Goal: Check status: Check status

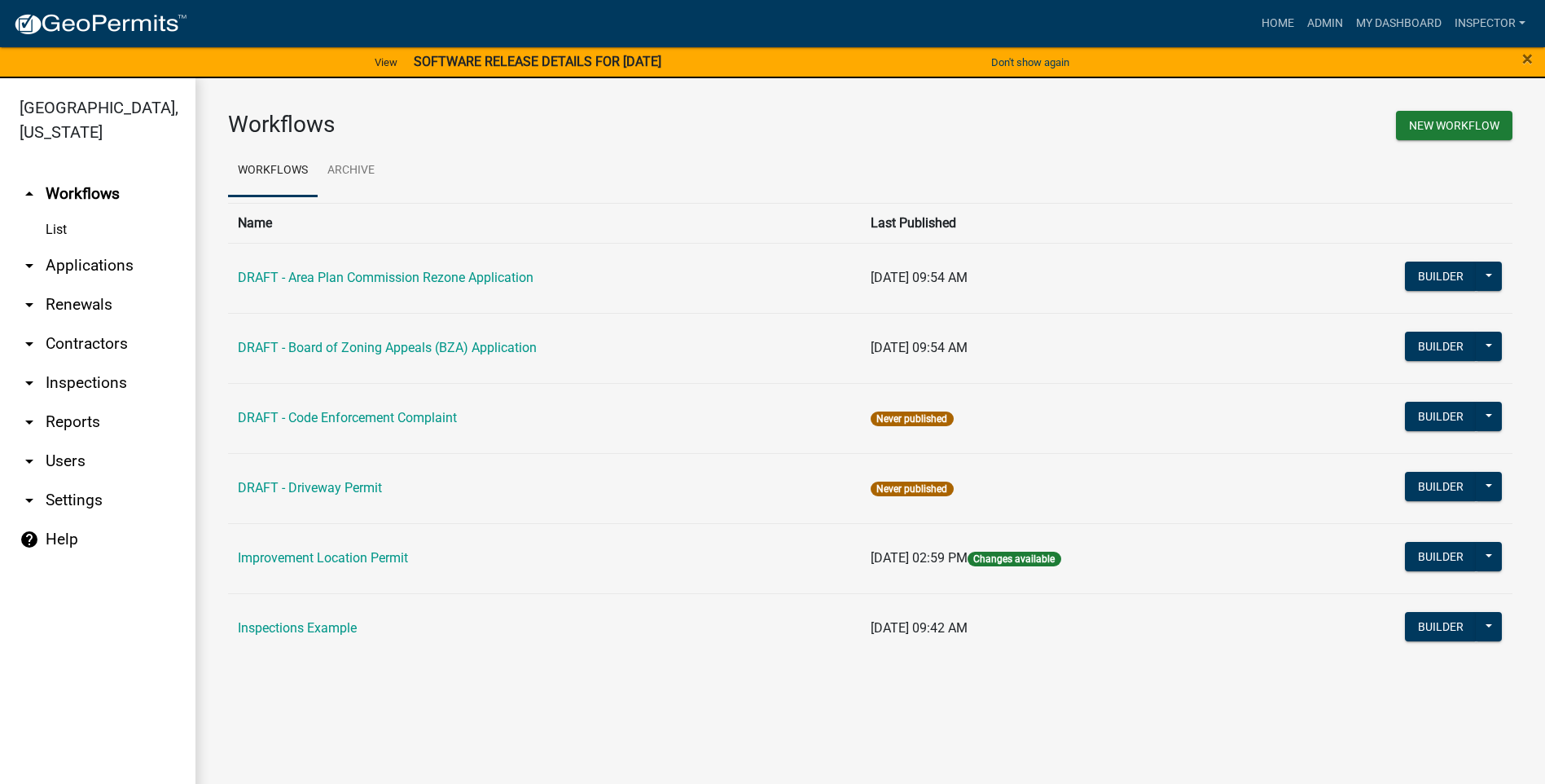
click at [79, 263] on link "arrow_drop_down Applications" at bounding box center [98, 266] width 196 height 39
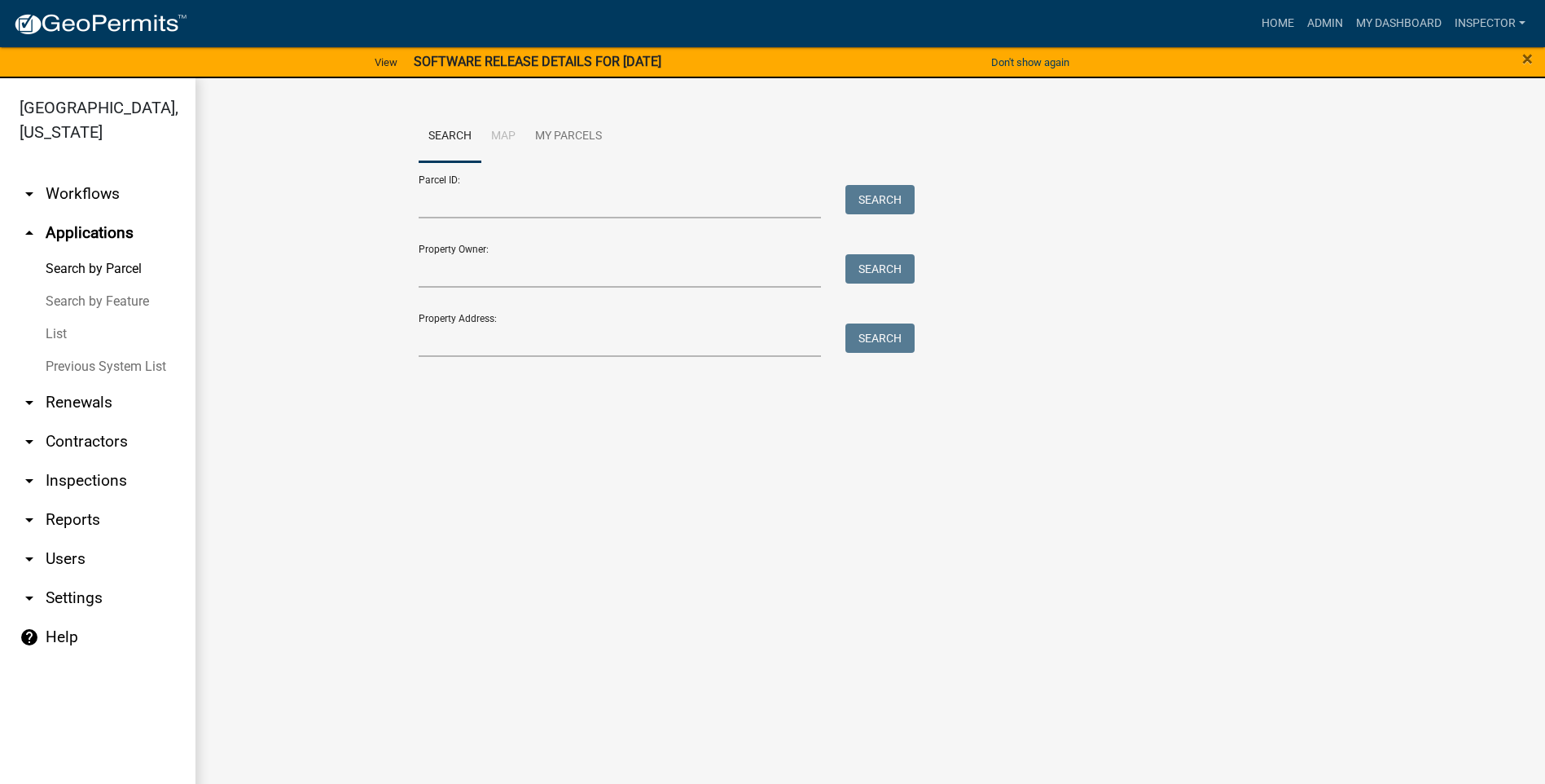
click at [53, 337] on link "List" at bounding box center [98, 334] width 196 height 33
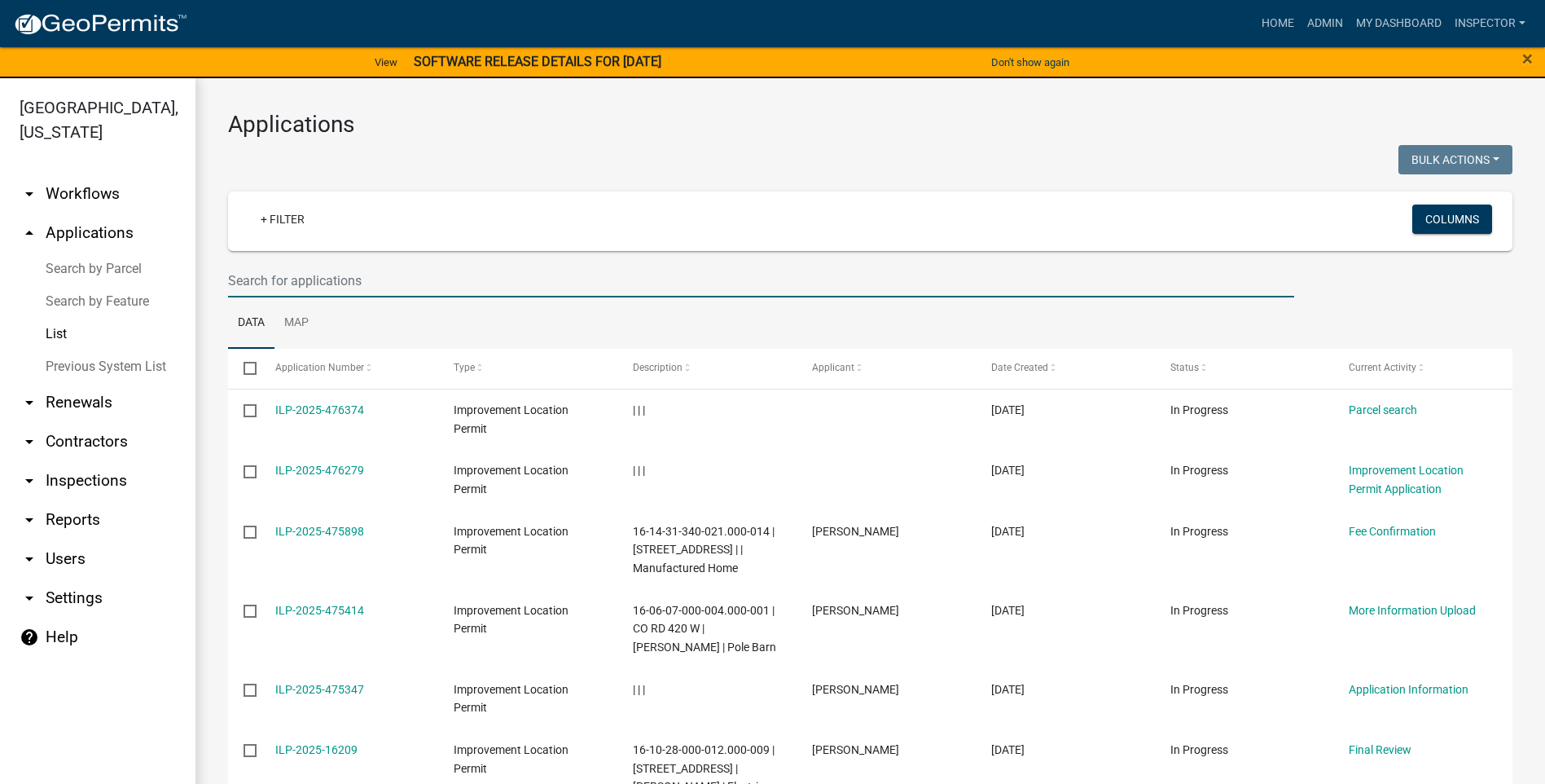
click at [388, 278] on input "text" at bounding box center [761, 280] width 1066 height 33
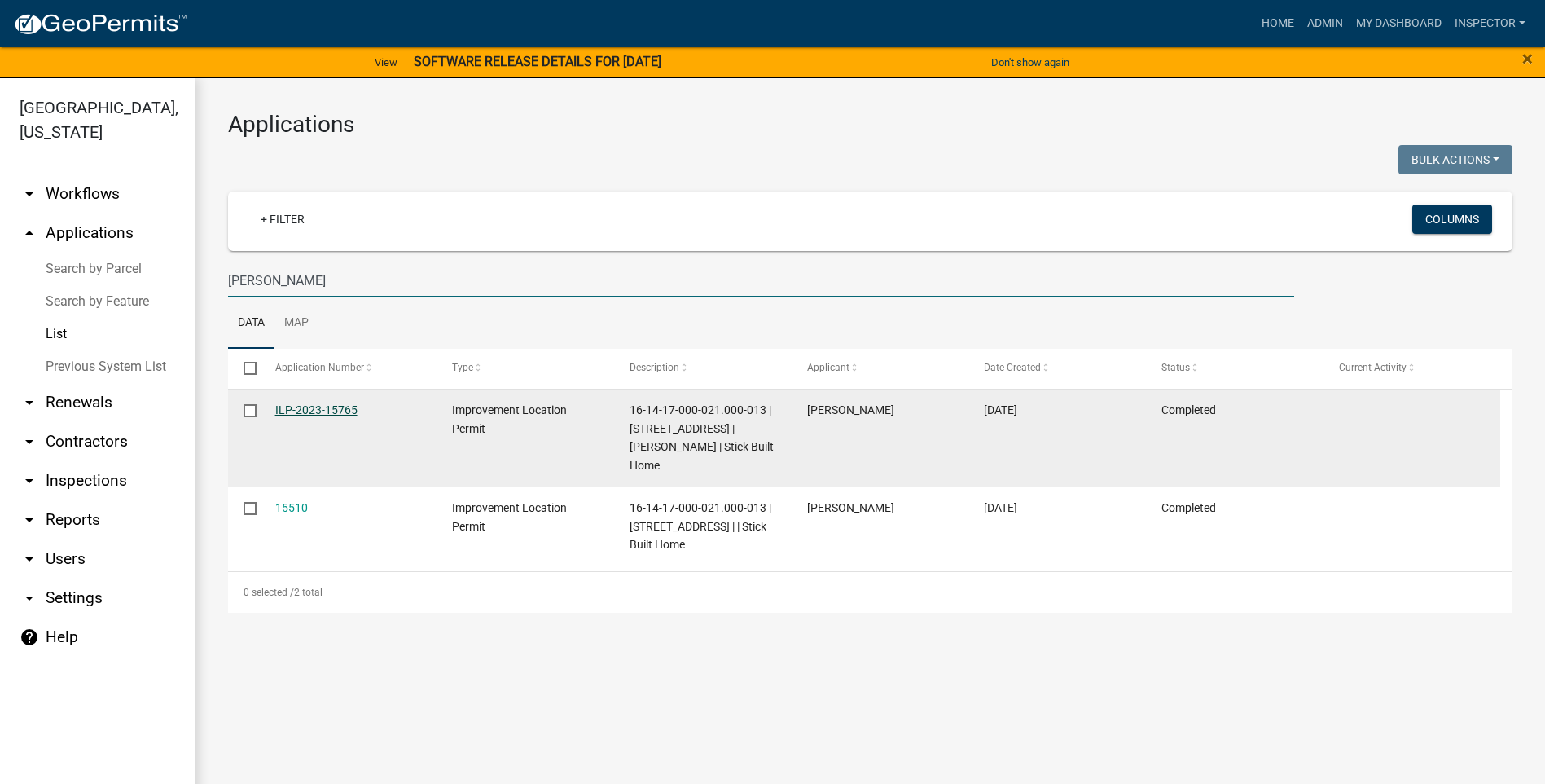
type input "[PERSON_NAME]"
click at [329, 411] on link "ILP-2023-15765" at bounding box center [316, 409] width 82 height 13
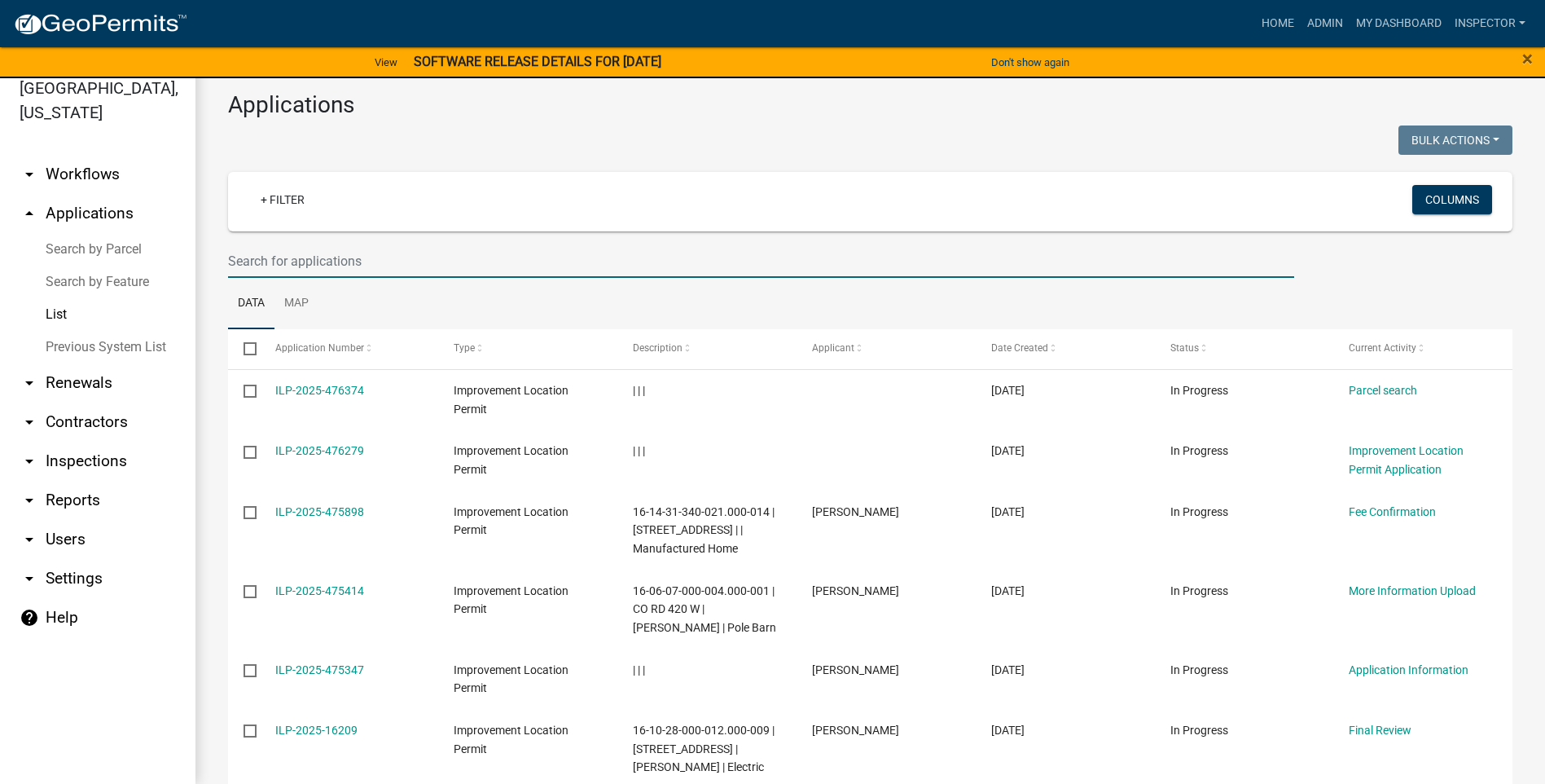
click at [389, 253] on input "text" at bounding box center [761, 261] width 1066 height 33
type input "[PERSON_NAME]"
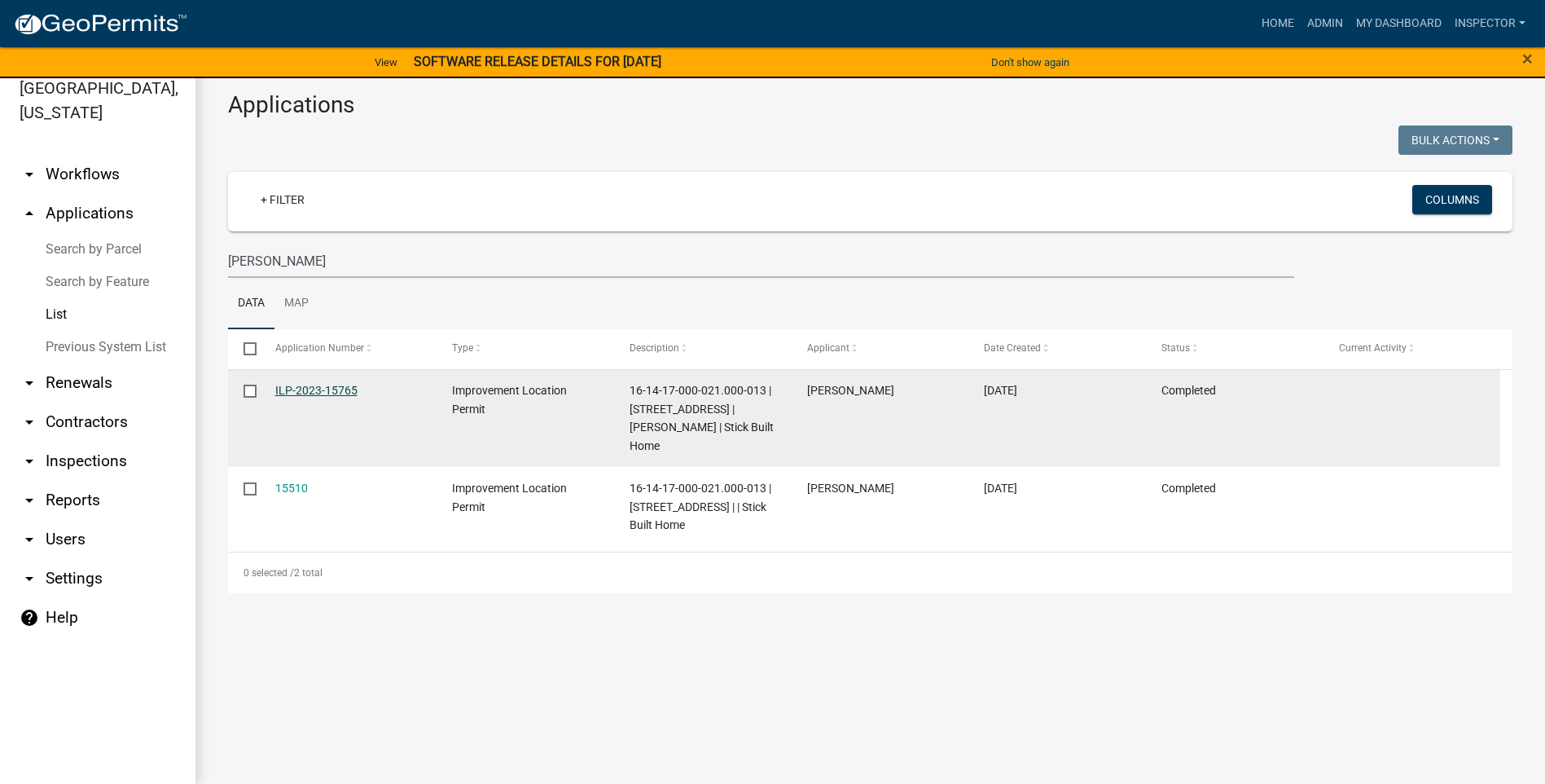
click at [322, 391] on link "ILP-2023-15765" at bounding box center [316, 390] width 82 height 13
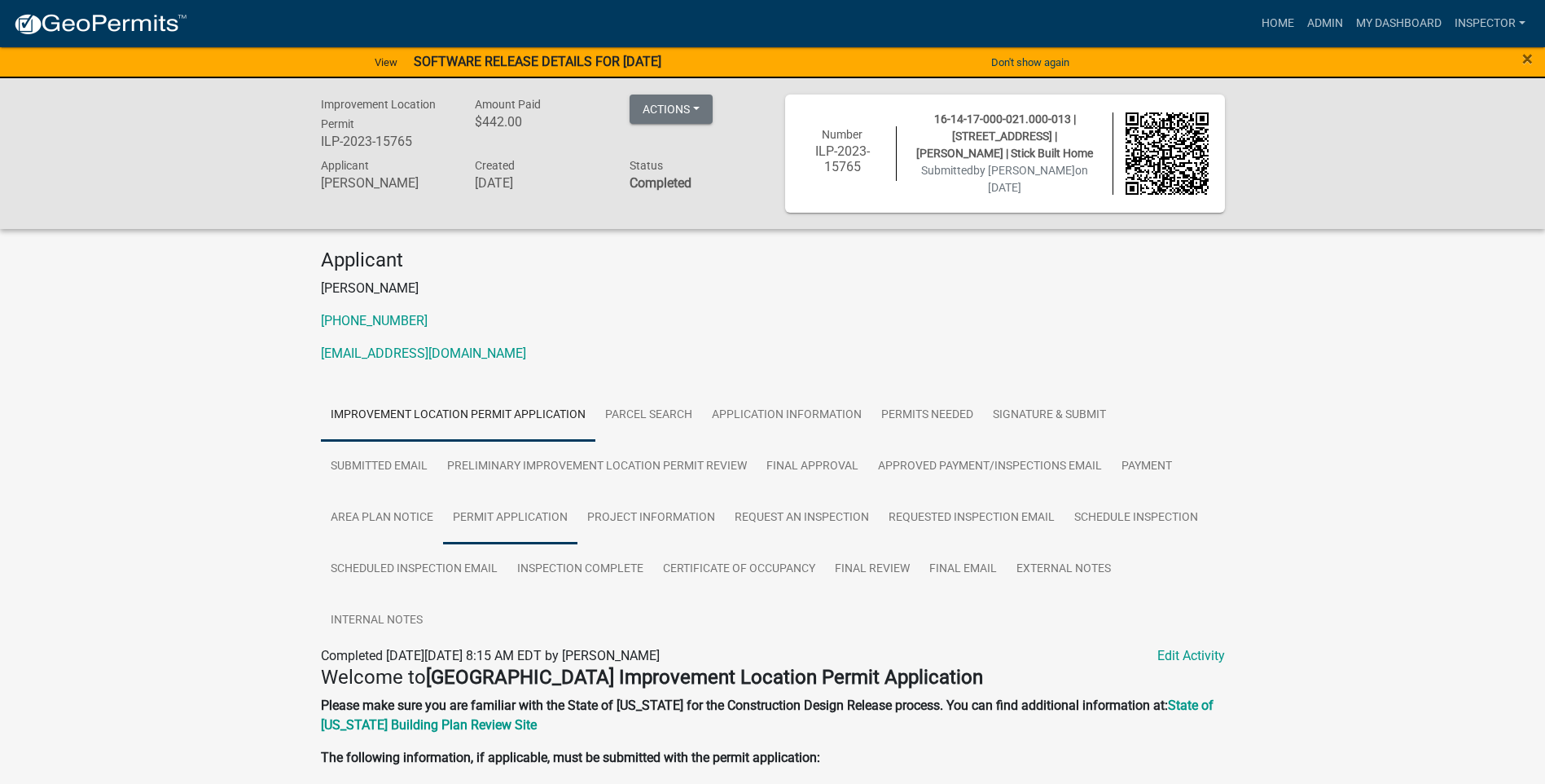
click at [546, 505] on link "Permit Application" at bounding box center [510, 518] width 135 height 52
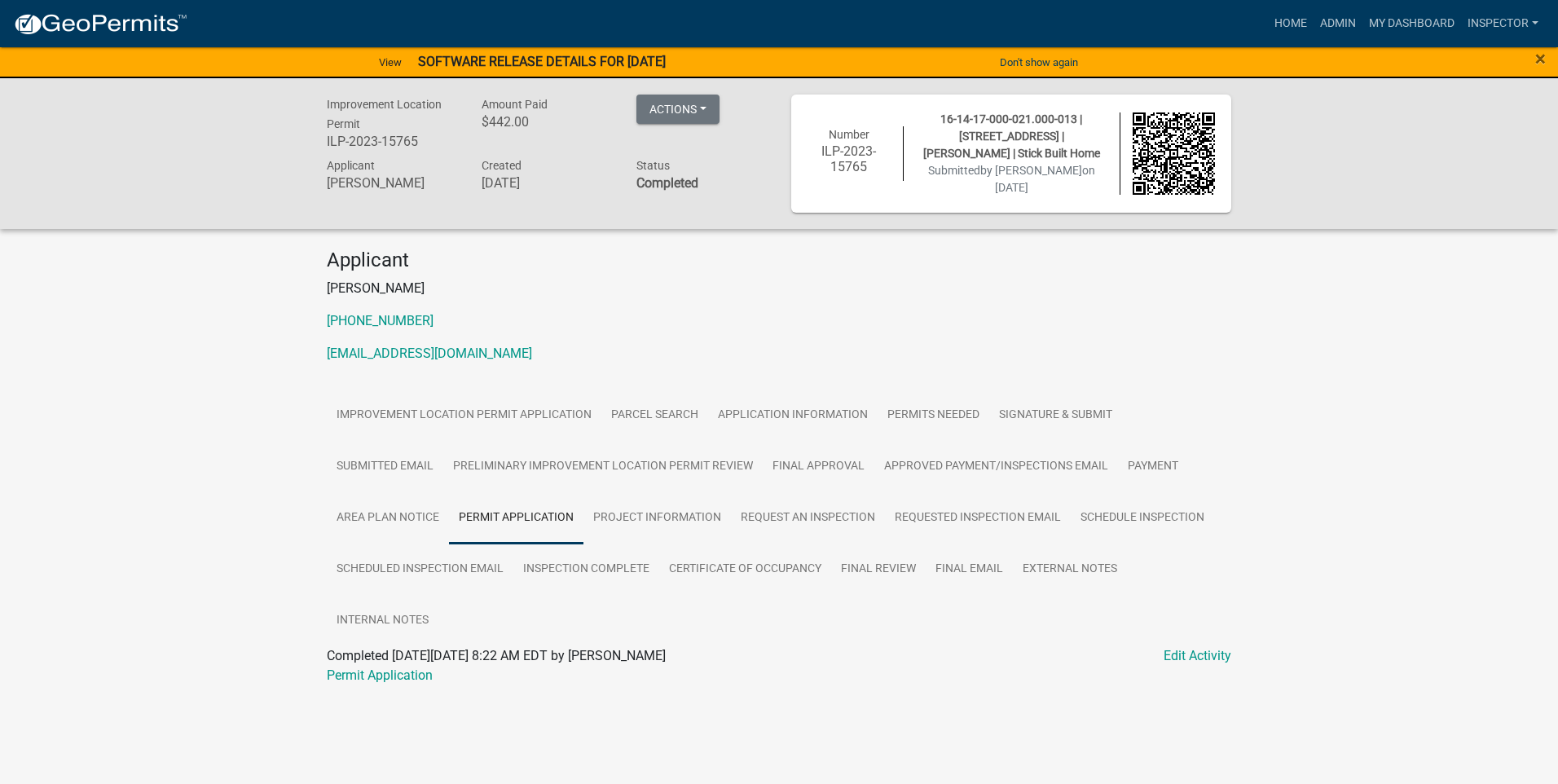
click at [535, 509] on link "Permit Application" at bounding box center [516, 518] width 135 height 52
click at [365, 673] on link "Permit Application" at bounding box center [379, 674] width 106 height 16
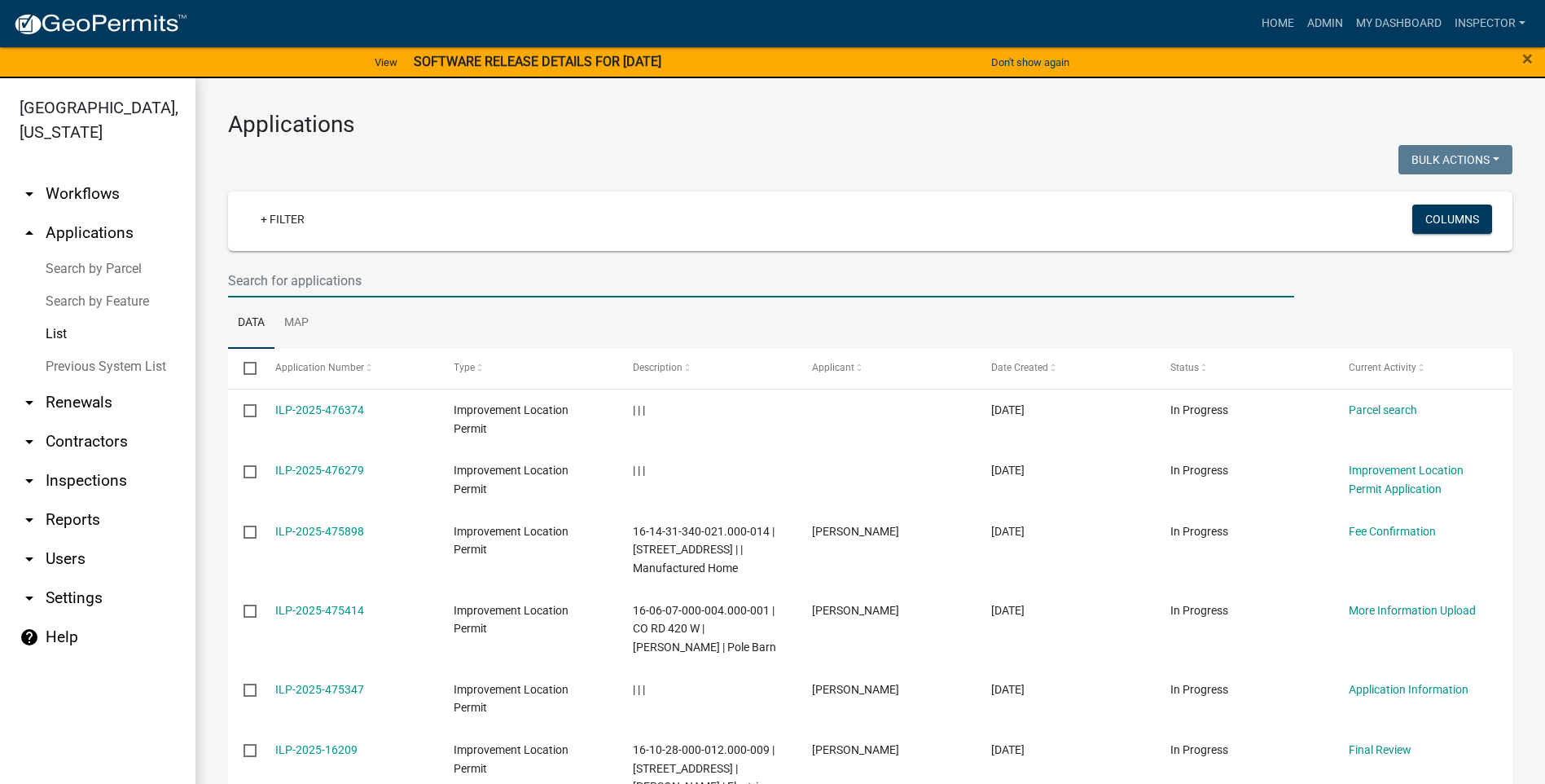
click at [365, 278] on input "text" at bounding box center [761, 280] width 1066 height 33
type input "[PERSON_NAME]"
